Goal: Consume media (video, audio)

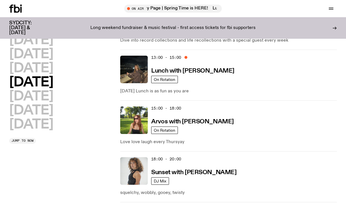
scroll to position [283, 0]
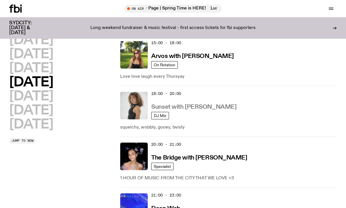
click at [182, 104] on h3 "Sunset with [PERSON_NAME]" at bounding box center [193, 107] width 85 height 6
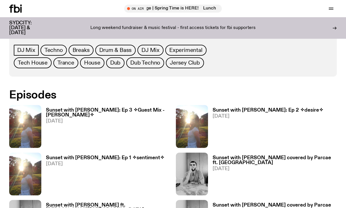
scroll to position [282, 0]
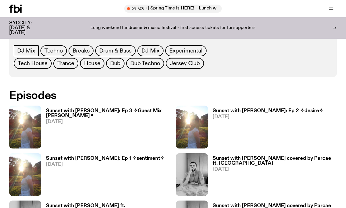
click at [132, 109] on h3 "Sunset with alilia: Ep 3 ✧Guest Mix - Tim✧" at bounding box center [108, 114] width 124 height 10
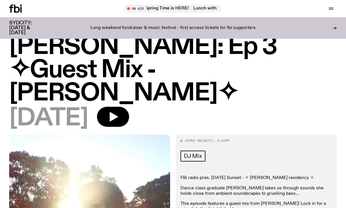
scroll to position [41, 0]
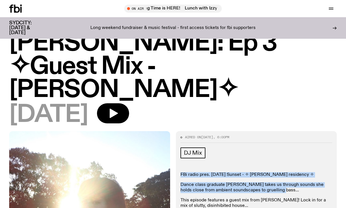
drag, startPoint x: 179, startPoint y: 131, endPoint x: 266, endPoint y: 144, distance: 87.5
click at [266, 144] on div "Aired on 21.08.25 , 6:00pm DJ Mix FBi radio pres. Thursday Sunset - ✧ alilia wi…" at bounding box center [256, 184] width 161 height 106
copy div "FBi radio pres. Thursday Sunset - ✧ alilia winter residency ✧ Dance class gradu…"
